Goal: Information Seeking & Learning: Learn about a topic

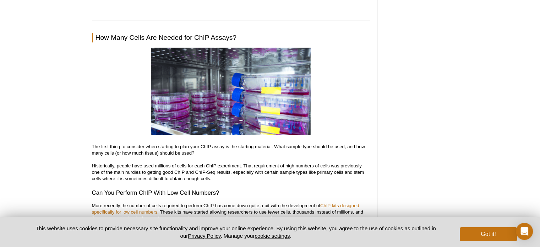
scroll to position [860, 0]
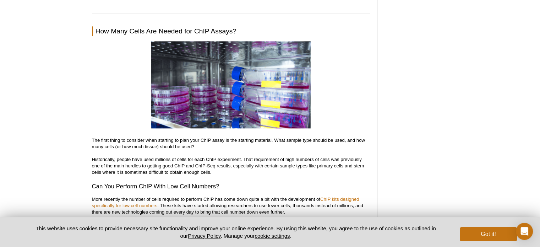
click at [242, 141] on p "The first thing to consider when starting to plan your ChIP assay is the starti…" at bounding box center [231, 156] width 278 height 38
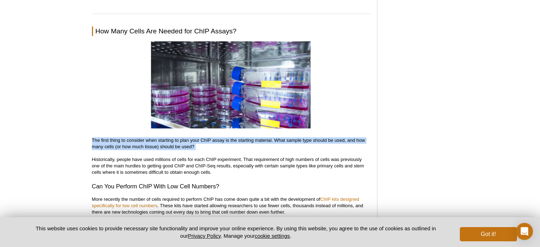
click at [242, 141] on p "The first thing to consider when starting to plan your ChIP assay is the starti…" at bounding box center [231, 156] width 278 height 38
click at [332, 145] on p "The first thing to consider when starting to plan your ChIP assay is the starti…" at bounding box center [231, 156] width 278 height 38
click at [302, 151] on p "The first thing to consider when starting to plan your ChIP assay is the starti…" at bounding box center [231, 156] width 278 height 38
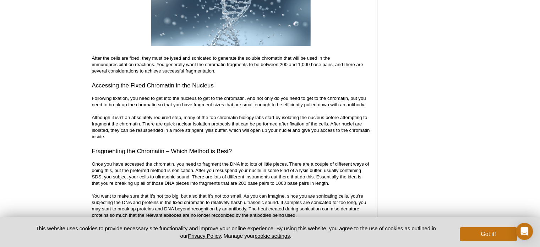
scroll to position [1534, 0]
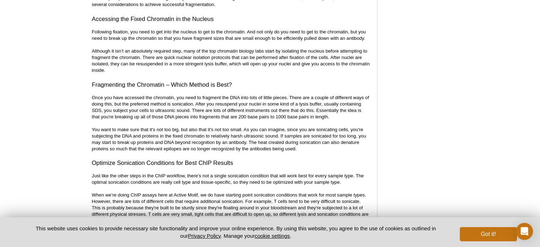
click at [216, 105] on p "Once you have accessed the chromatin, you need to fragment the DNA into lots of…" at bounding box center [231, 123] width 278 height 58
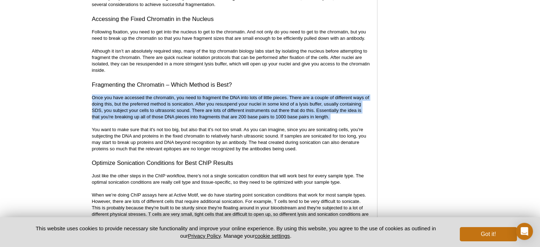
click at [216, 105] on p "Once you have accessed the chromatin, you need to fragment the DNA into lots of…" at bounding box center [231, 123] width 278 height 58
click at [302, 112] on p "Once you have accessed the chromatin, you need to fragment the DNA into lots of…" at bounding box center [231, 123] width 278 height 58
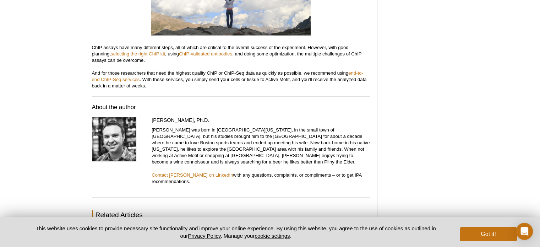
scroll to position [2778, 0]
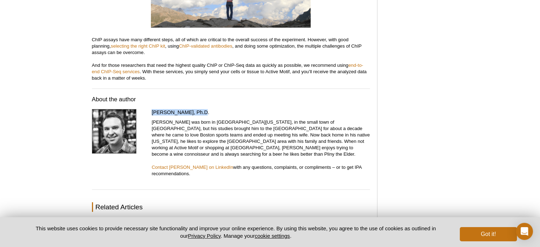
drag, startPoint x: 152, startPoint y: 116, endPoint x: 210, endPoint y: 119, distance: 58.3
click at [210, 115] on h4 "[PERSON_NAME], Ph.D." at bounding box center [261, 112] width 218 height 6
